Goal: Find specific page/section: Find specific page/section

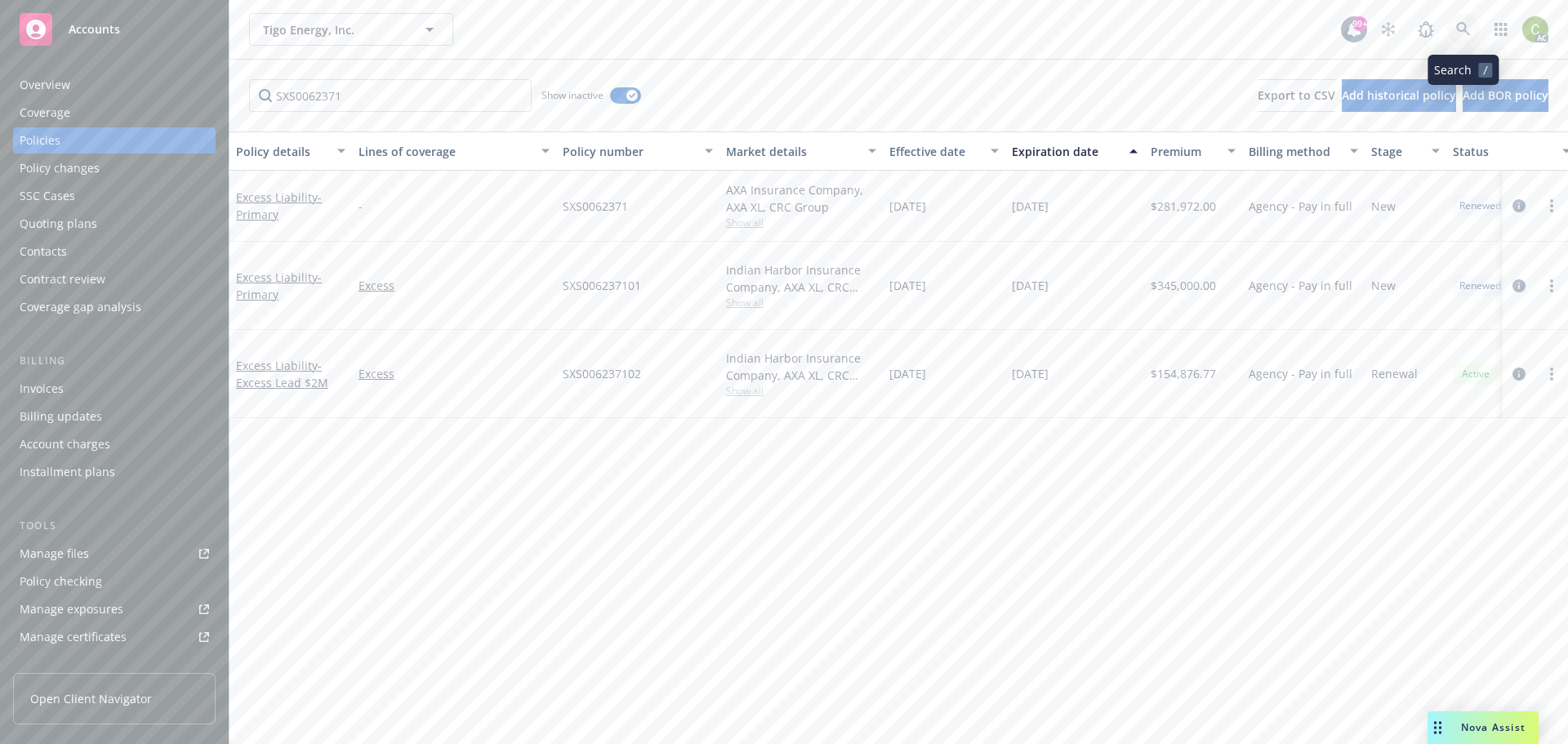
click at [1474, 30] on link at bounding box center [1464, 29] width 33 height 33
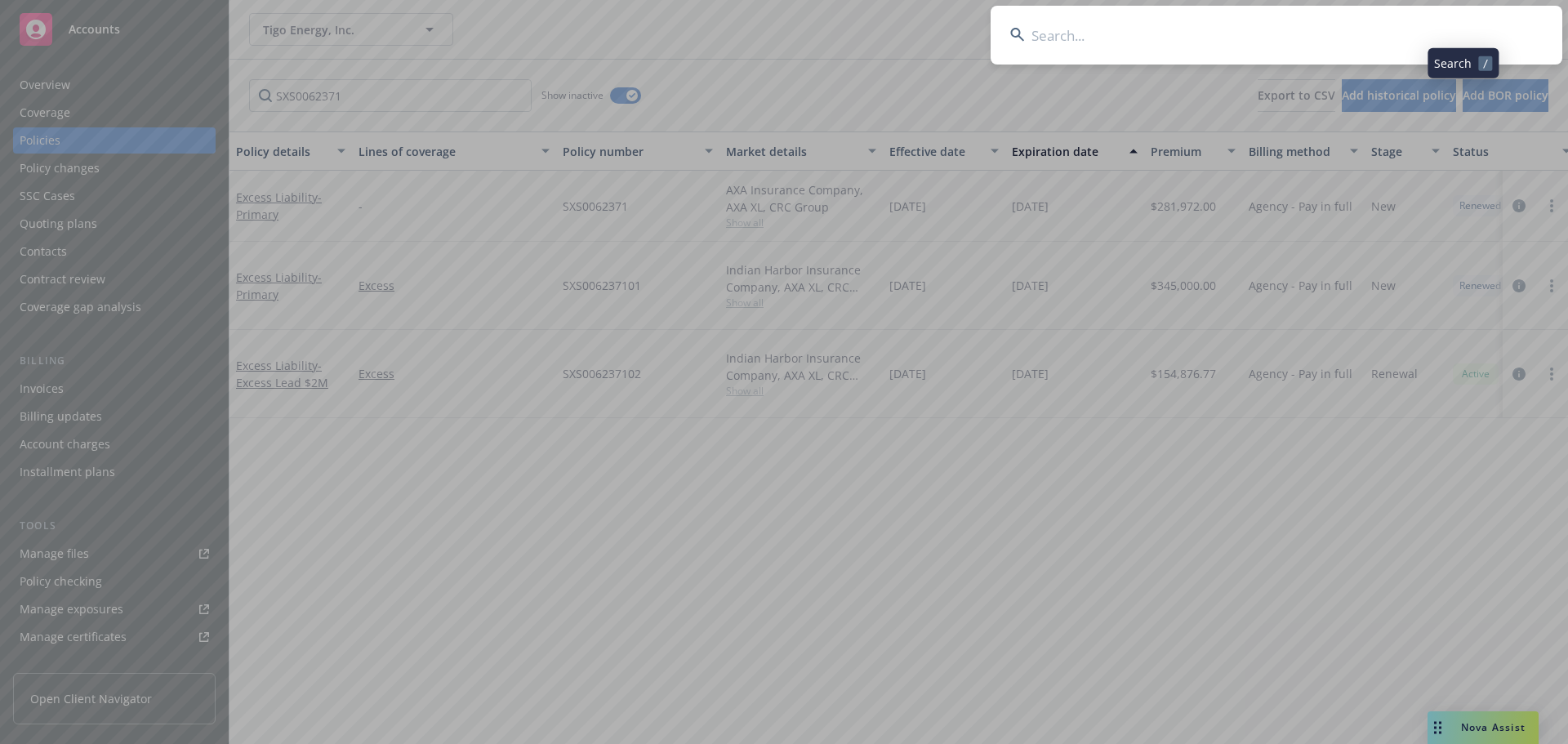
click at [1280, 46] on input at bounding box center [1277, 35] width 572 height 59
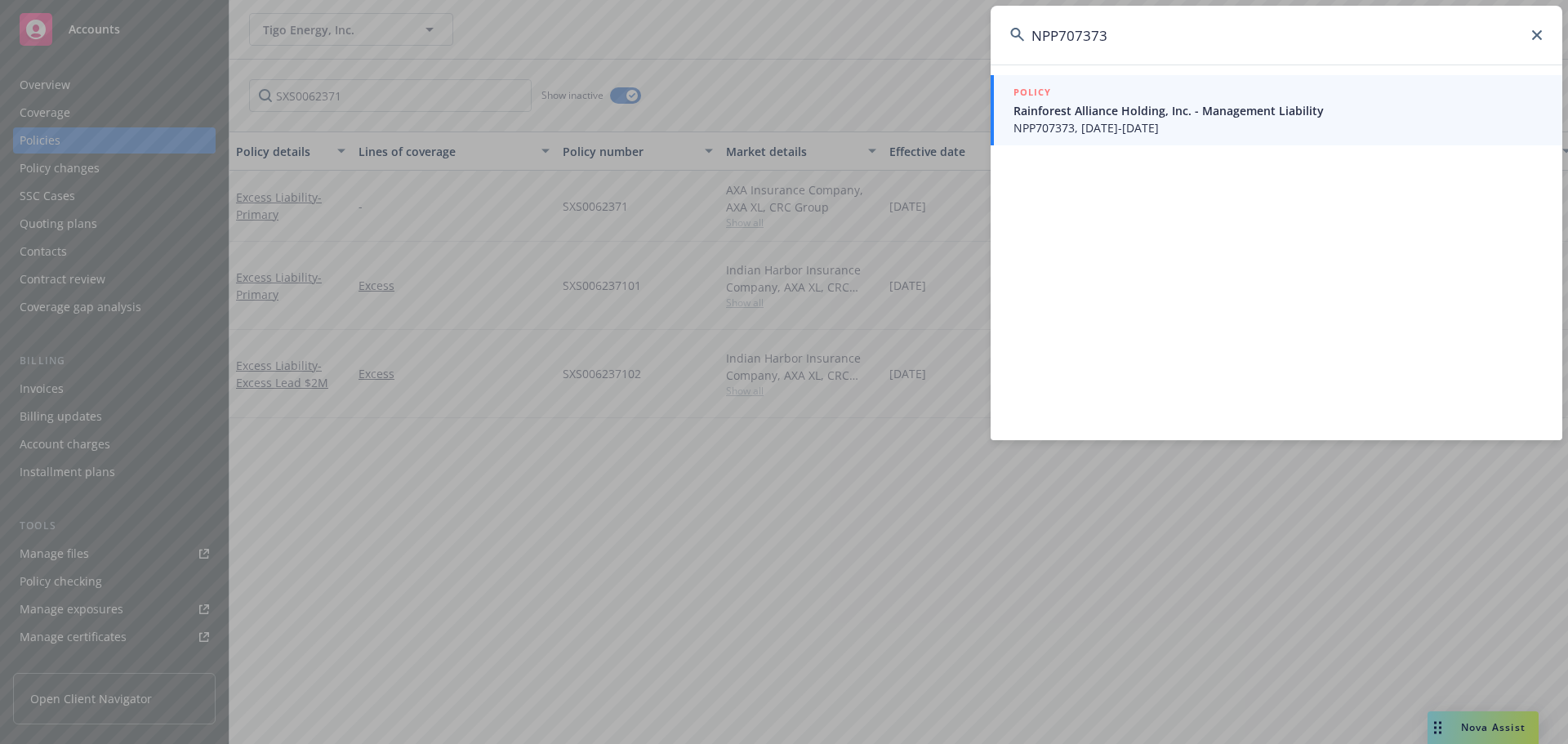
type input "NPP707373"
click at [1093, 118] on span "Rainforest Alliance Holding, Inc. - Management Liability" at bounding box center [1278, 111] width 530 height 17
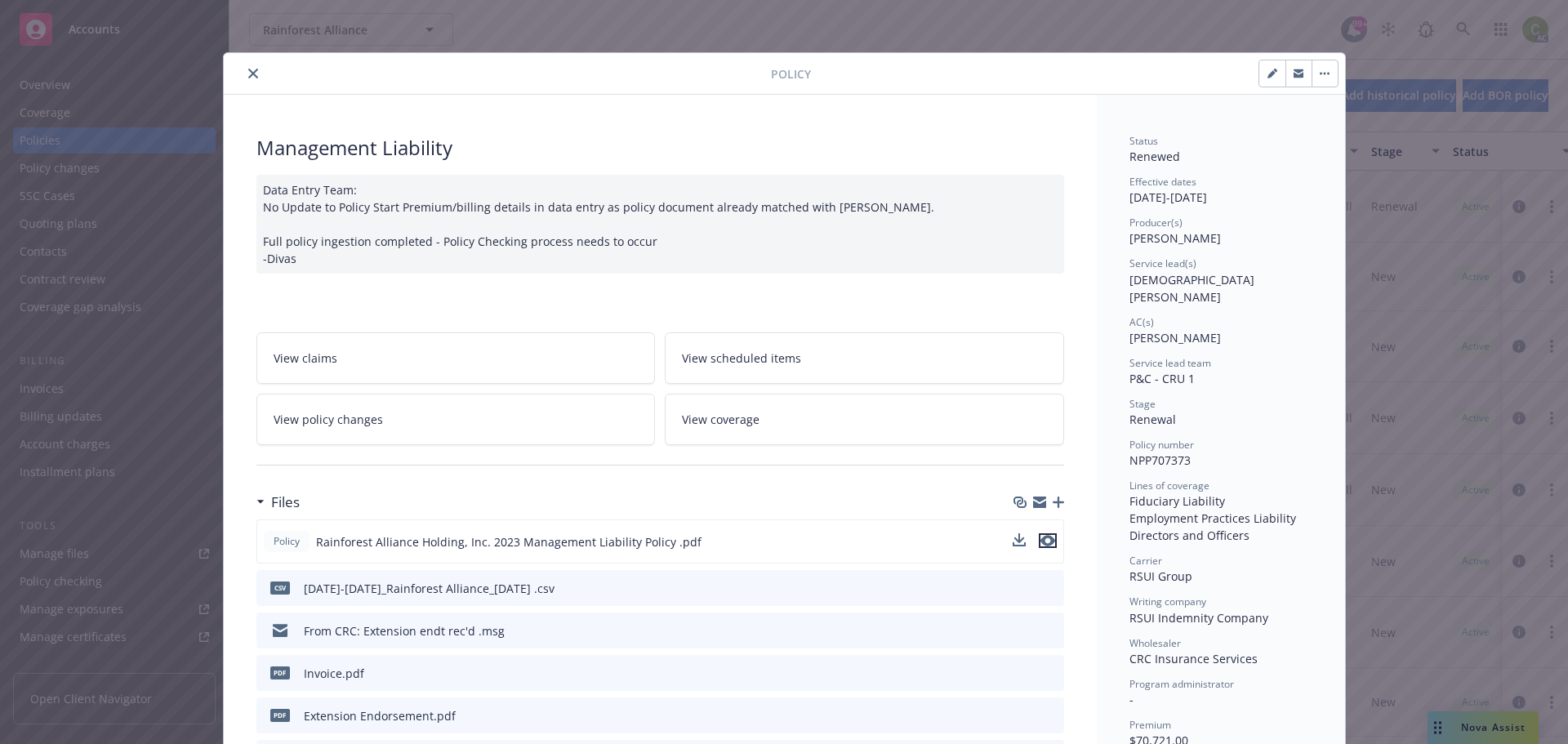
click at [1044, 542] on icon "preview file" at bounding box center [1048, 540] width 15 height 11
